Goal: Transaction & Acquisition: Purchase product/service

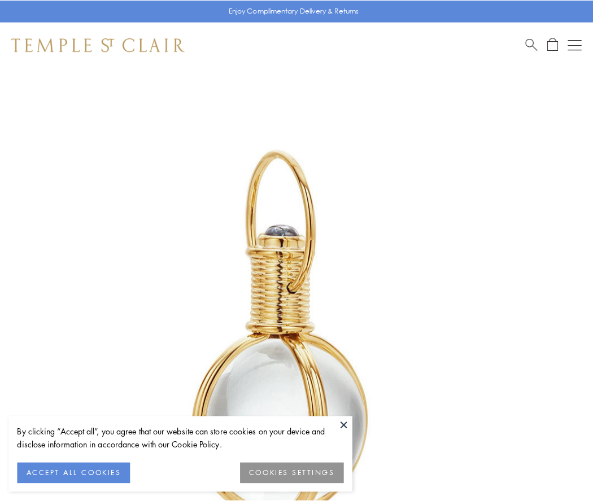
scroll to position [295, 0]
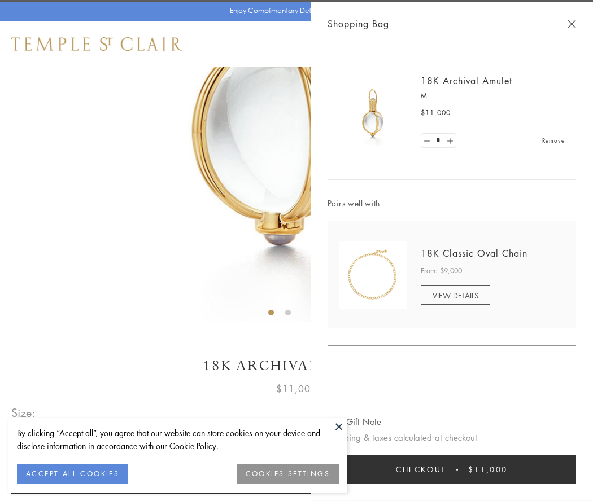
click at [452, 470] on button "Checkout $11,000" at bounding box center [451, 469] width 248 height 29
